Goal: Task Accomplishment & Management: Use online tool/utility

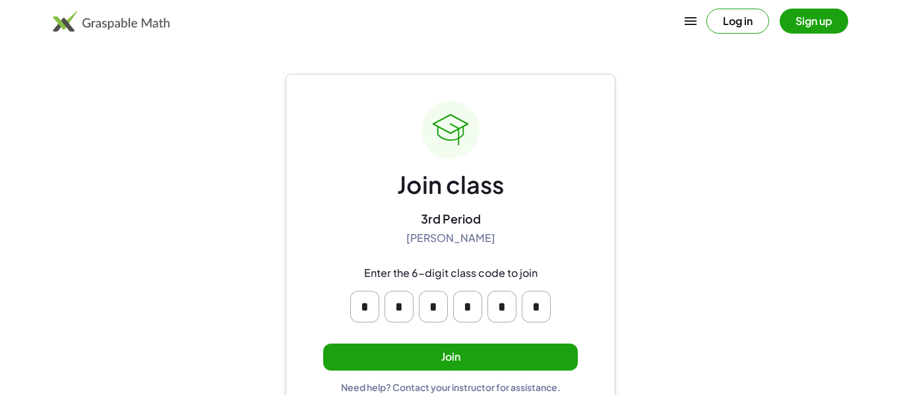
click at [401, 361] on button "Join" at bounding box center [450, 357] width 255 height 27
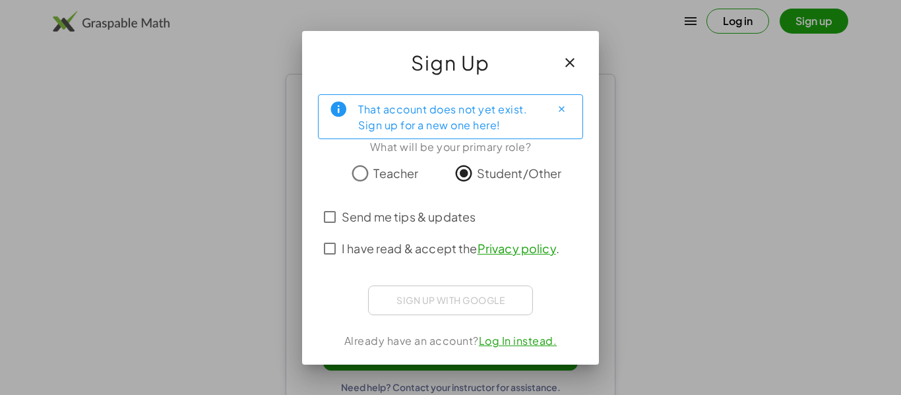
click at [427, 245] on span "I have read & accept the Privacy policy ." at bounding box center [451, 248] width 218 height 18
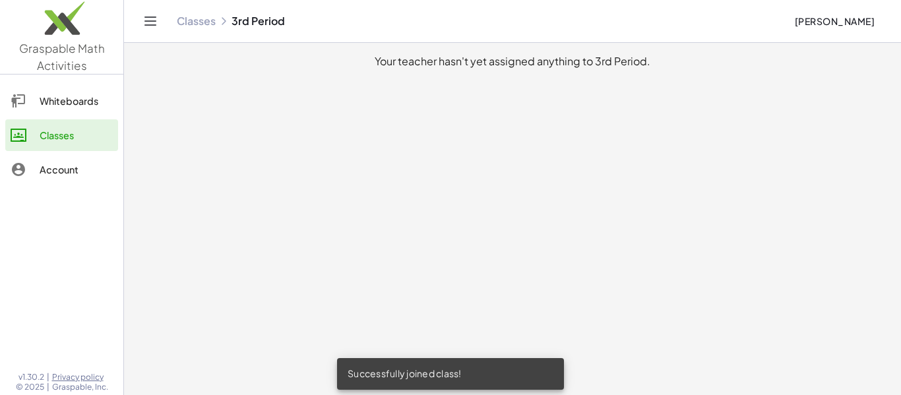
click at [58, 97] on div "Whiteboards" at bounding box center [76, 101] width 73 height 16
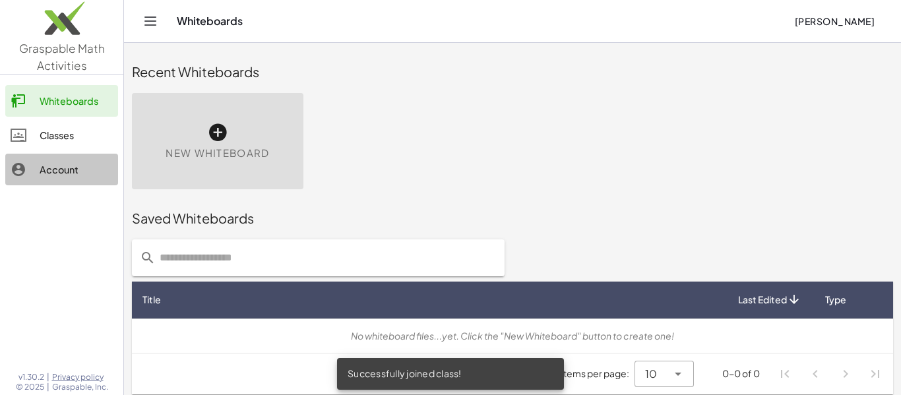
click at [88, 166] on div "Account" at bounding box center [76, 170] width 73 height 16
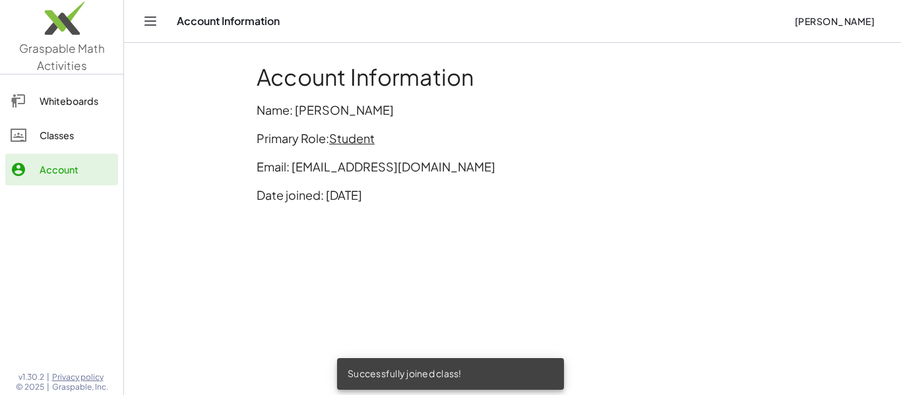
click at [68, 113] on link "Whiteboards" at bounding box center [61, 101] width 113 height 32
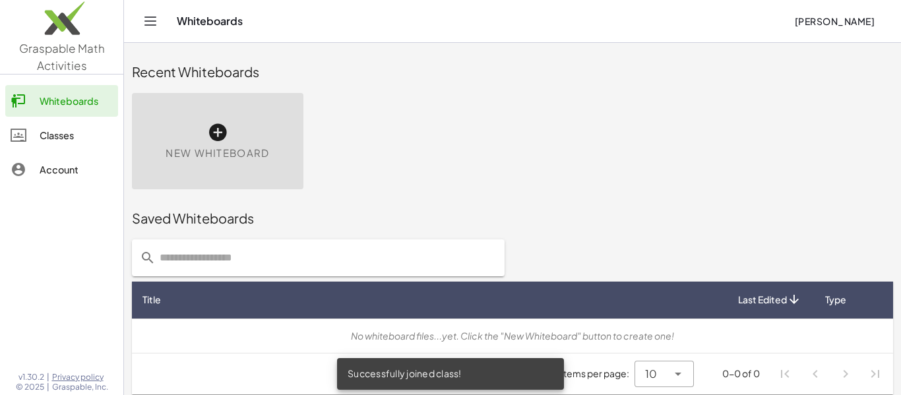
scroll to position [7, 0]
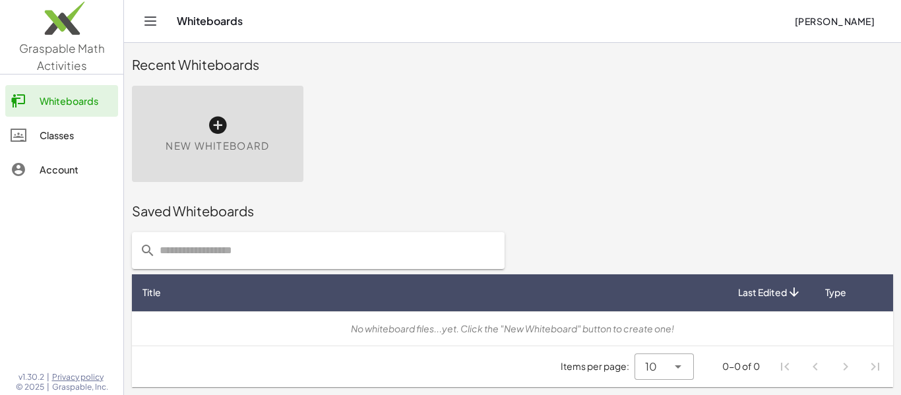
click at [69, 128] on div "Classes" at bounding box center [76, 135] width 73 height 16
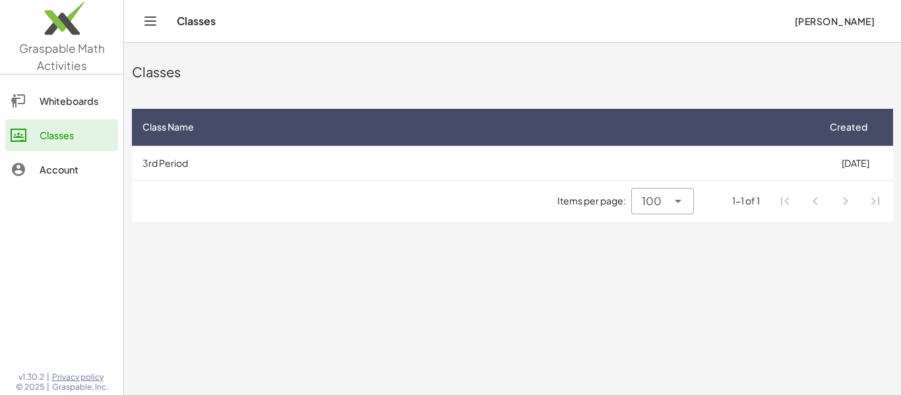
click at [690, 199] on div "100 ***" at bounding box center [662, 201] width 62 height 26
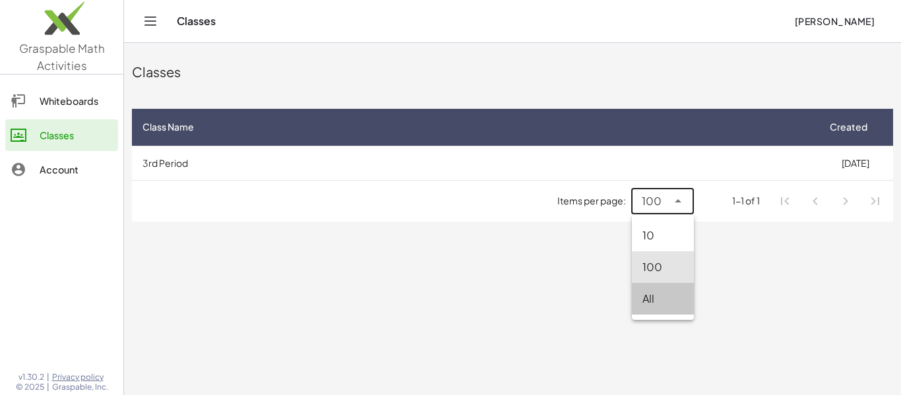
click at [648, 308] on div "All" at bounding box center [663, 299] width 62 height 32
type input "**"
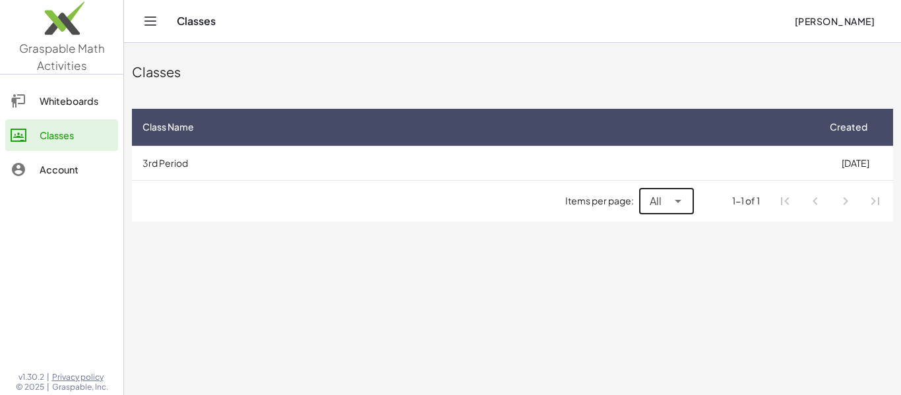
click at [48, 27] on img at bounding box center [61, 21] width 123 height 56
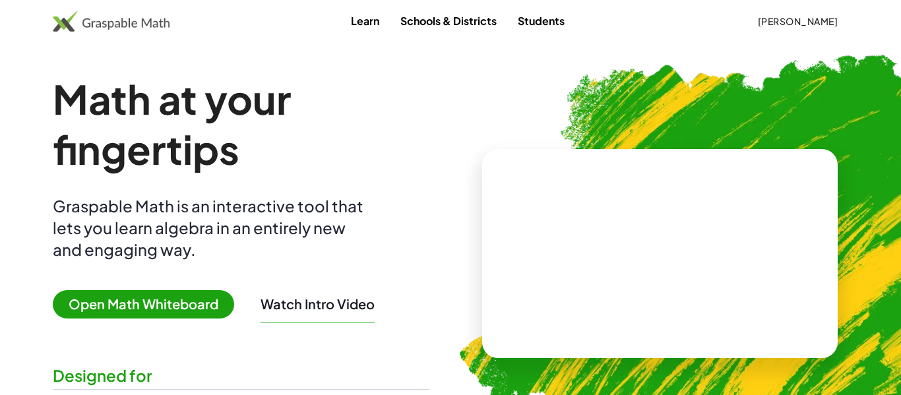
click at [138, 299] on span "Open Math Whiteboard" at bounding box center [143, 304] width 181 height 28
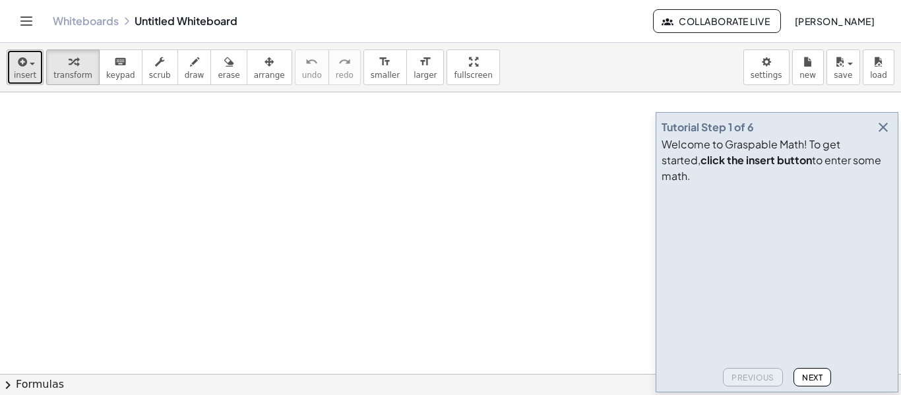
click at [15, 78] on span "insert" at bounding box center [25, 75] width 22 height 9
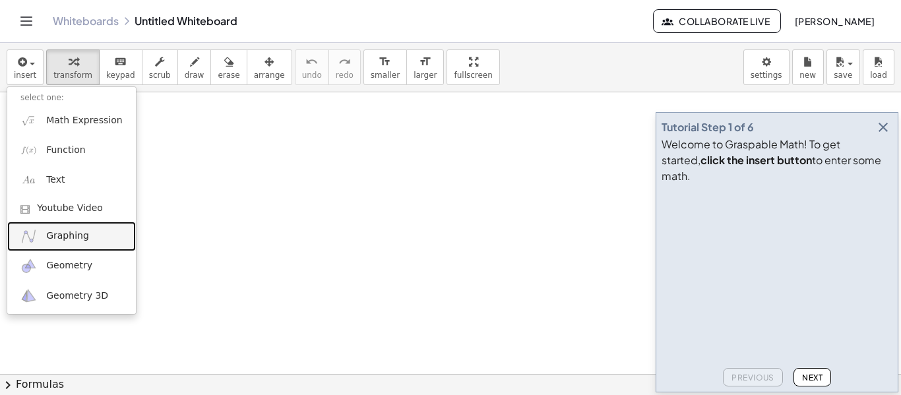
click at [75, 230] on span "Graphing" at bounding box center [67, 236] width 43 height 13
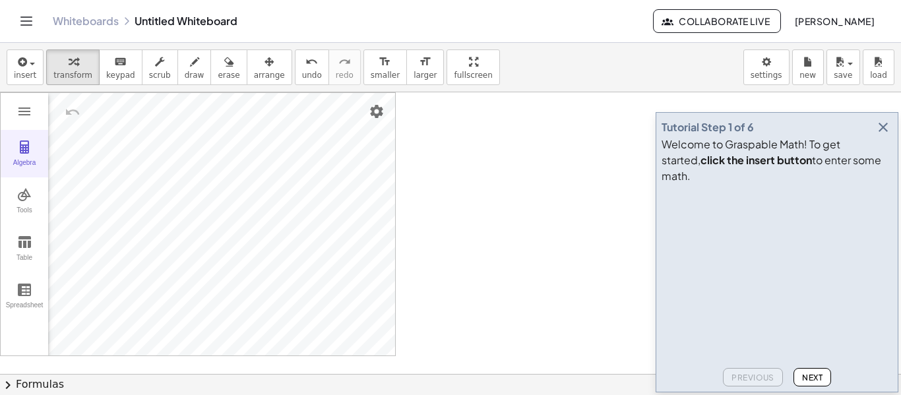
click at [29, 161] on div "Algebra" at bounding box center [24, 168] width 42 height 18
click at [107, 228] on div "Algebra" at bounding box center [80, 169] width 65 height 154
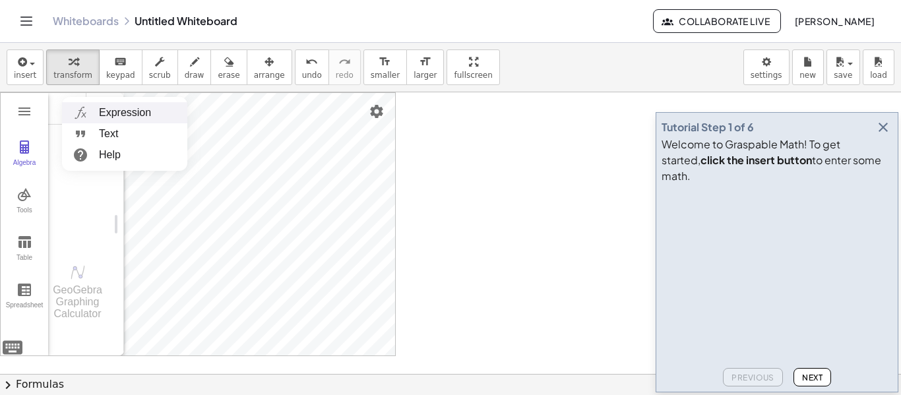
click at [80, 117] on img "Graphing Calculator" at bounding box center [81, 112] width 24 height 21
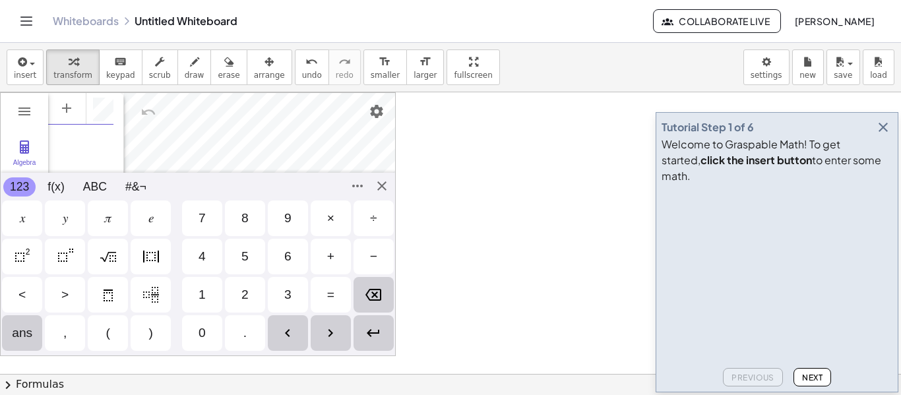
scroll to position [7, 0]
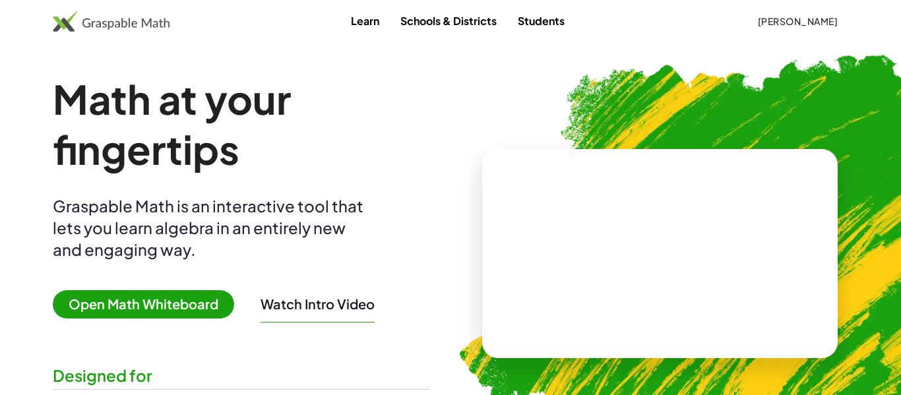
click at [181, 313] on span "Open Math Whiteboard" at bounding box center [143, 304] width 181 height 28
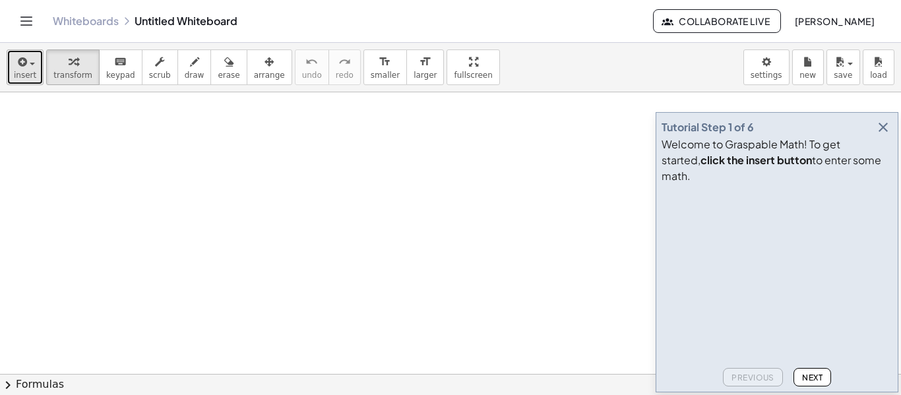
click at [14, 75] on span "insert" at bounding box center [25, 75] width 22 height 9
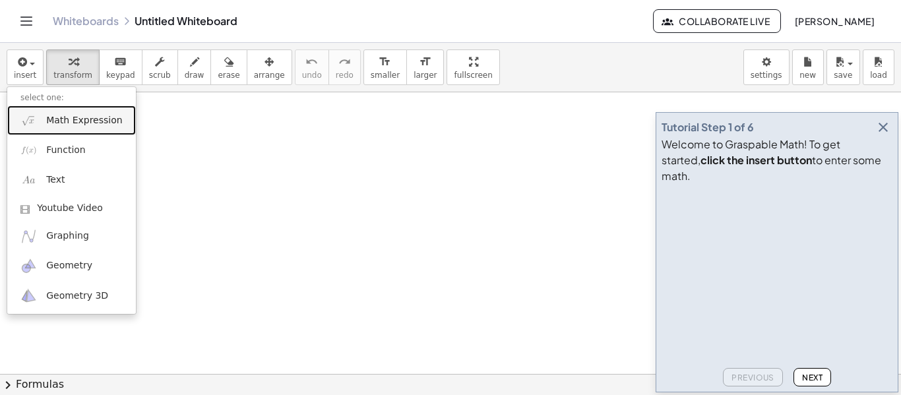
click at [47, 122] on span "Math Expression" at bounding box center [84, 120] width 76 height 13
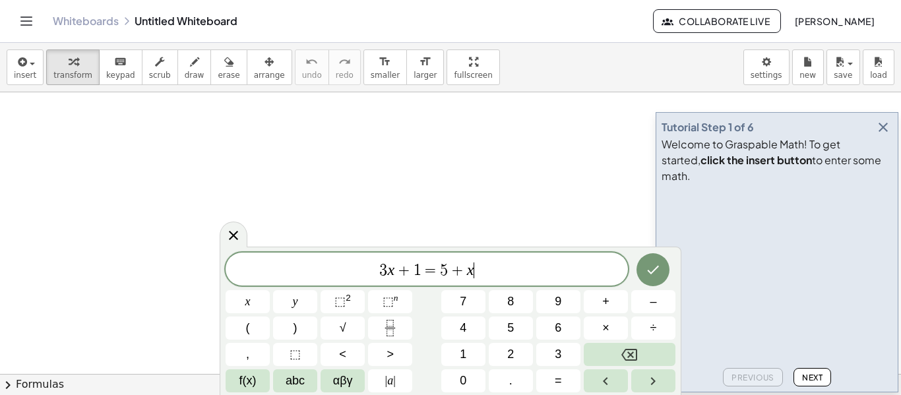
scroll to position [1, 0]
click at [661, 266] on button "Done" at bounding box center [652, 269] width 33 height 33
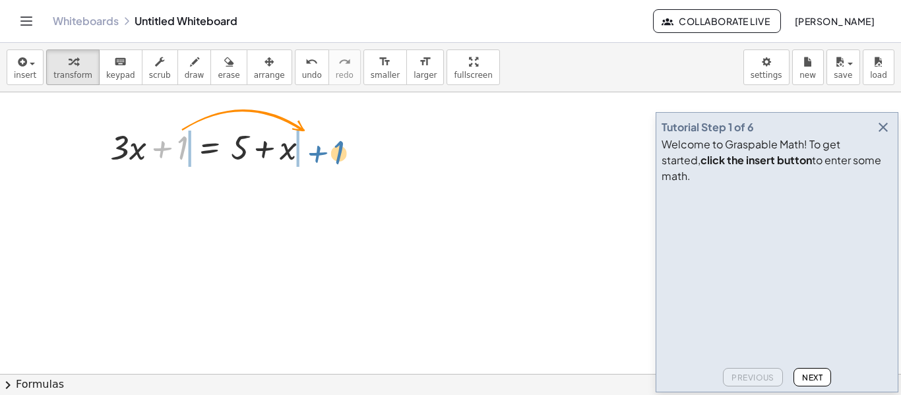
drag, startPoint x: 183, startPoint y: 148, endPoint x: 335, endPoint y: 149, distance: 152.4
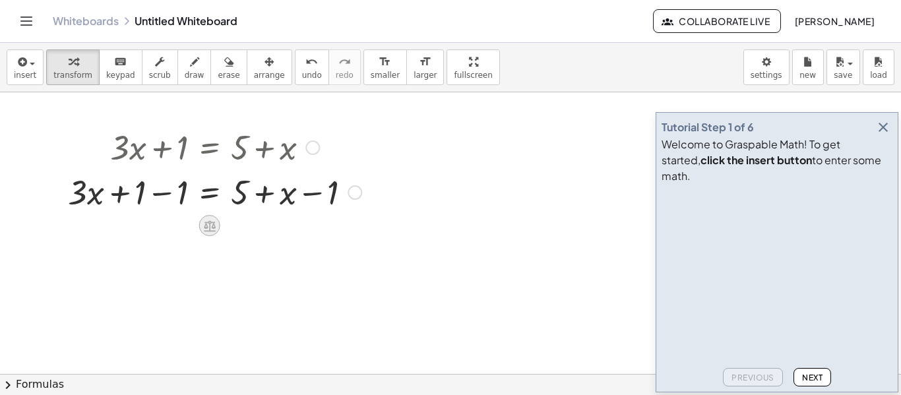
click at [209, 224] on icon at bounding box center [210, 225] width 12 height 11
click at [261, 230] on icon at bounding box center [263, 226] width 12 height 12
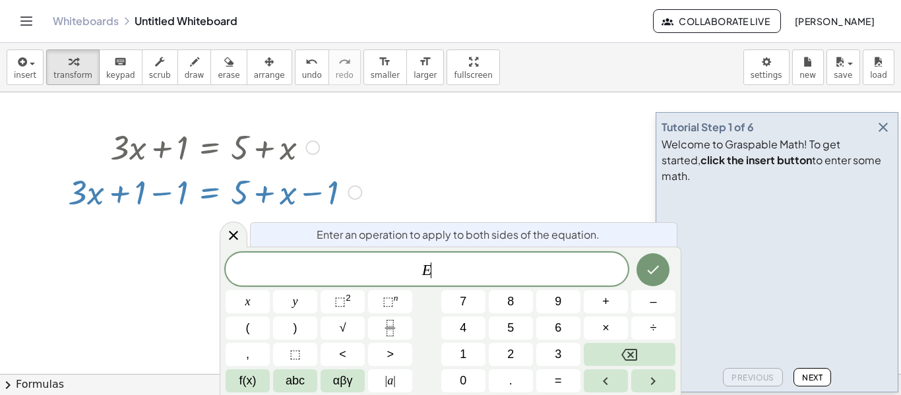
click at [200, 233] on div at bounding box center [450, 373] width 901 height 563
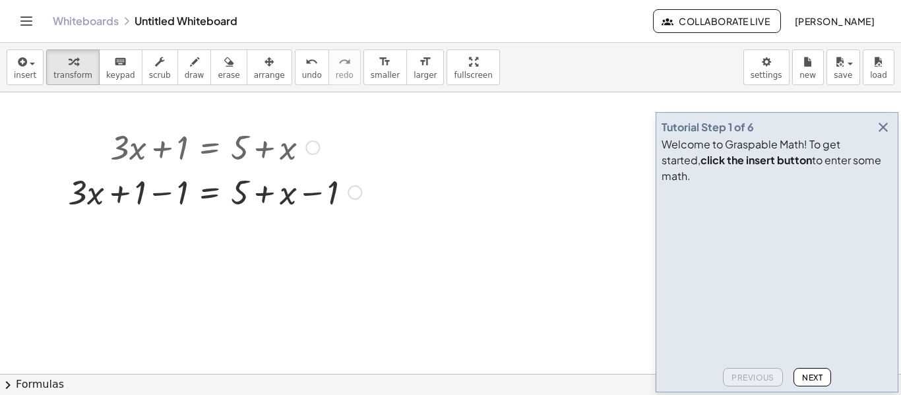
click at [804, 377] on span "Next" at bounding box center [812, 378] width 20 height 10
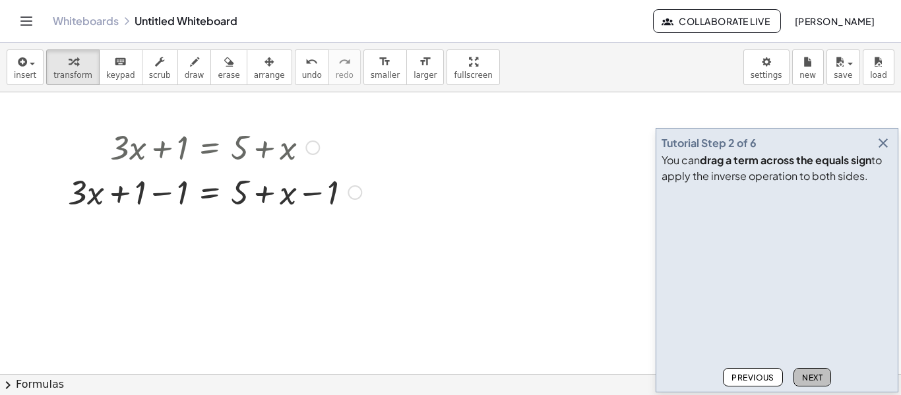
click at [804, 377] on span "Next" at bounding box center [812, 378] width 20 height 10
click at [161, 194] on div at bounding box center [214, 191] width 307 height 45
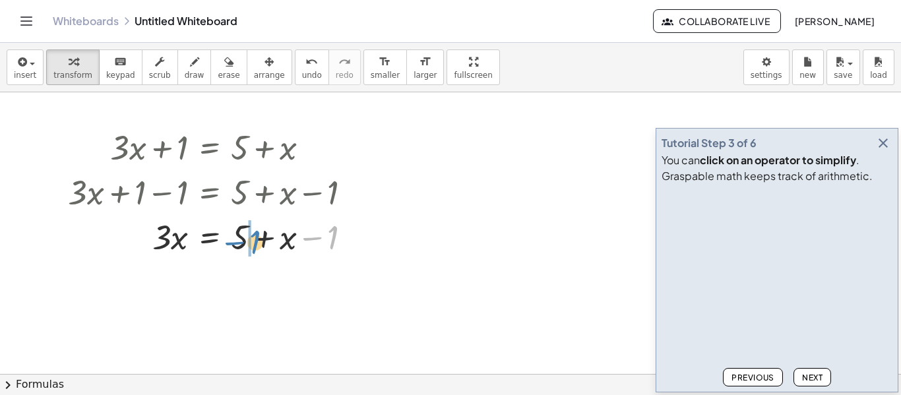
drag, startPoint x: 311, startPoint y: 237, endPoint x: 233, endPoint y: 241, distance: 77.3
click at [233, 241] on div at bounding box center [214, 236] width 307 height 45
click at [319, 243] on div at bounding box center [214, 236] width 307 height 45
click at [313, 240] on div at bounding box center [214, 236] width 307 height 45
drag, startPoint x: 330, startPoint y: 241, endPoint x: 275, endPoint y: 244, distance: 54.8
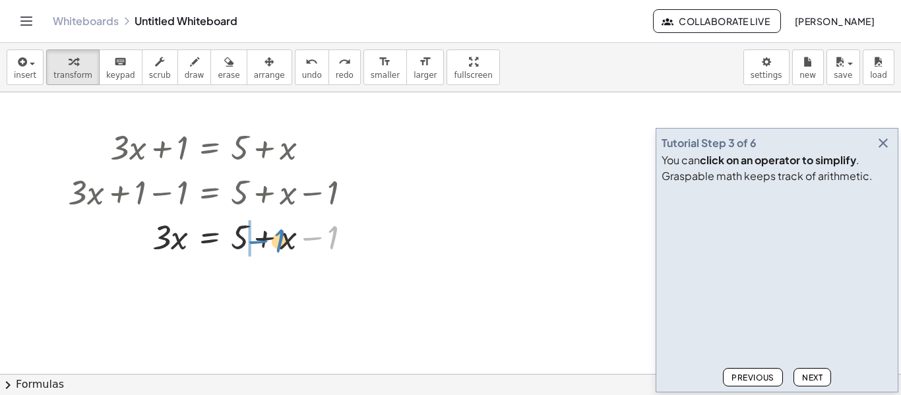
click at [275, 244] on div at bounding box center [214, 236] width 307 height 45
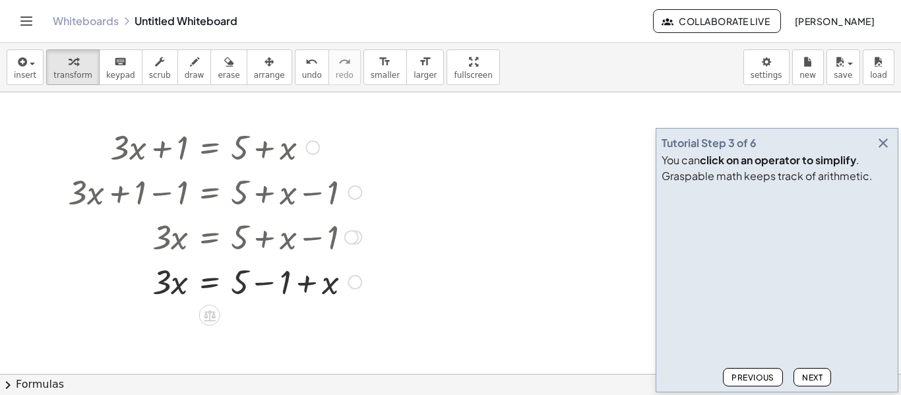
click at [267, 285] on div at bounding box center [214, 281] width 307 height 45
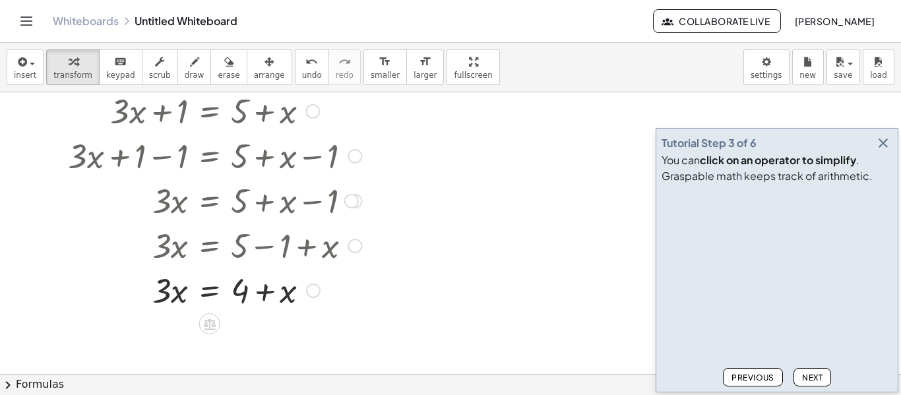
scroll to position [37, 0]
click at [267, 297] on div at bounding box center [214, 288] width 307 height 45
click at [805, 381] on span "Next" at bounding box center [812, 378] width 20 height 10
click at [211, 325] on icon at bounding box center [210, 323] width 12 height 11
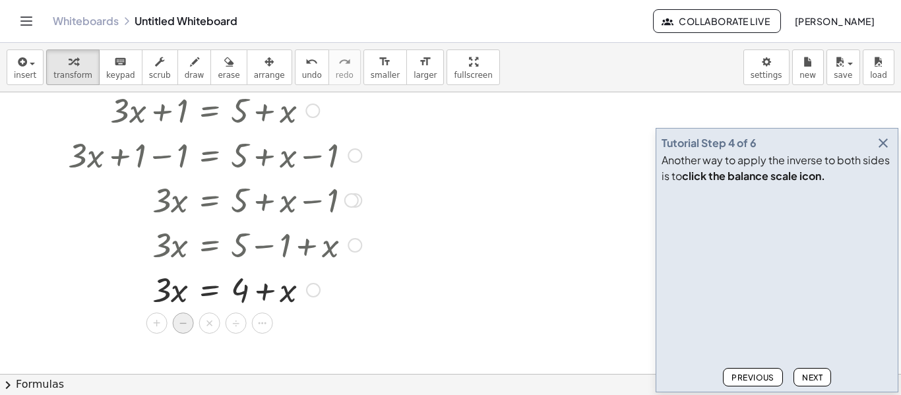
click at [187, 324] on div "−" at bounding box center [183, 323] width 21 height 21
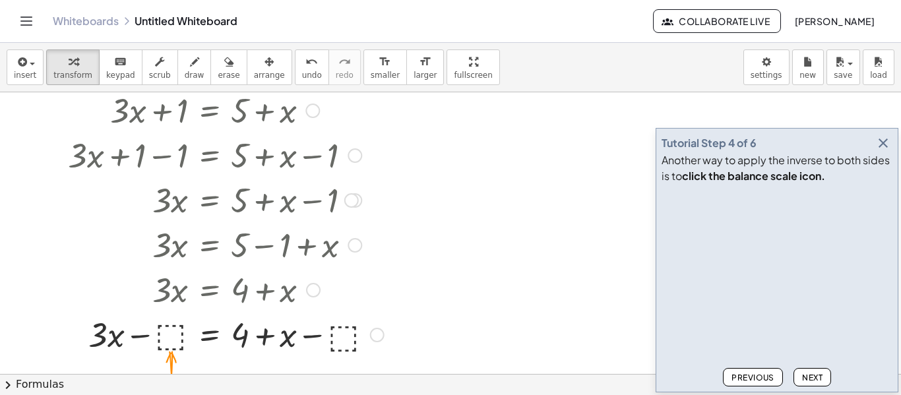
click at [176, 332] on div at bounding box center [225, 333] width 329 height 45
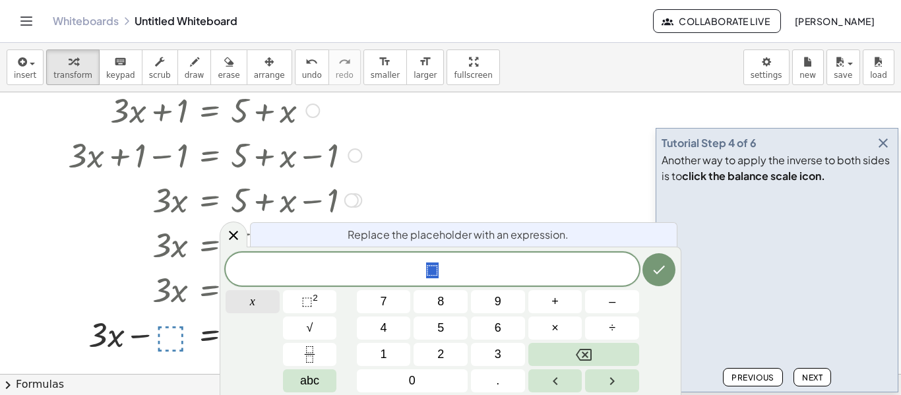
click at [246, 303] on button "x" at bounding box center [253, 301] width 54 height 23
click at [664, 266] on icon "Done" at bounding box center [660, 270] width 12 height 9
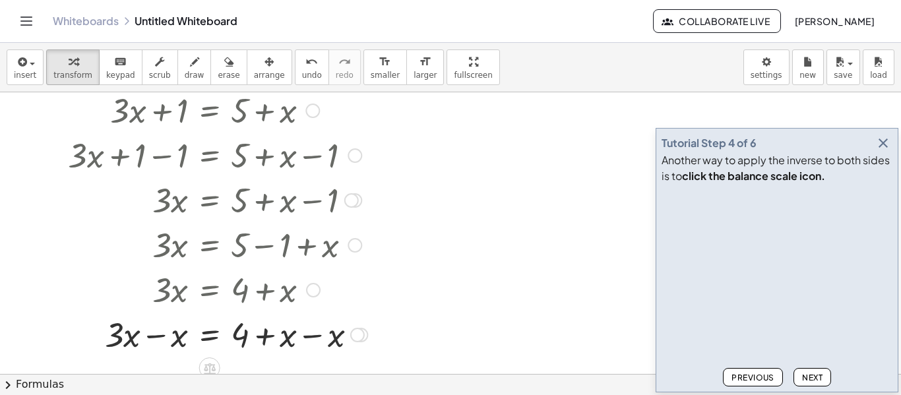
click at [314, 339] on div at bounding box center [217, 333] width 313 height 45
click at [156, 336] on div at bounding box center [214, 333] width 307 height 45
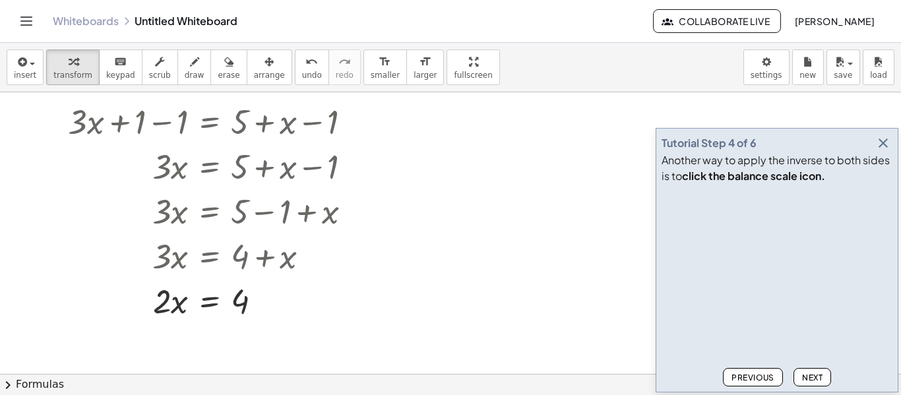
scroll to position [71, 0]
click at [208, 337] on icon at bounding box center [209, 334] width 14 height 14
click at [386, 299] on div at bounding box center [450, 302] width 901 height 563
click at [165, 305] on div at bounding box center [214, 299] width 307 height 45
drag, startPoint x: 165, startPoint y: 305, endPoint x: 241, endPoint y: 300, distance: 76.7
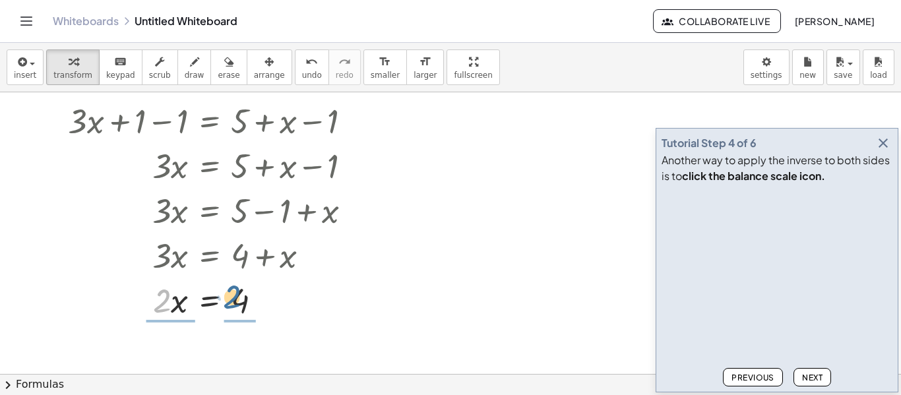
click at [241, 300] on div at bounding box center [214, 299] width 307 height 45
click at [245, 301] on div at bounding box center [214, 299] width 307 height 66
click at [169, 298] on div at bounding box center [214, 299] width 307 height 66
click at [813, 373] on span "Next" at bounding box center [812, 378] width 20 height 10
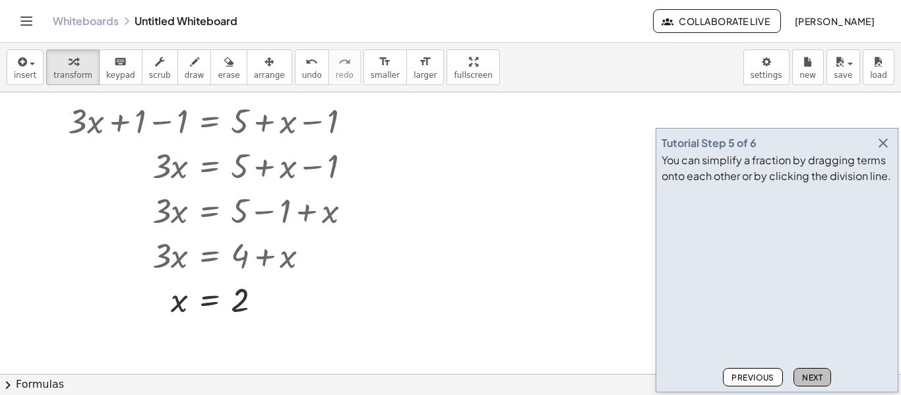
click at [813, 373] on span "Next" at bounding box center [812, 378] width 20 height 10
